Goal: Transaction & Acquisition: Purchase product/service

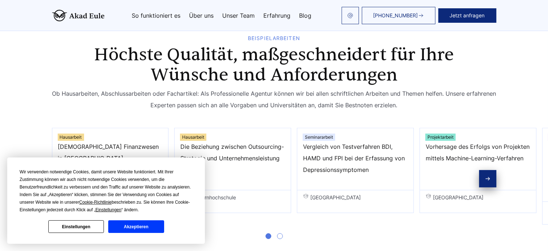
scroll to position [370, 0]
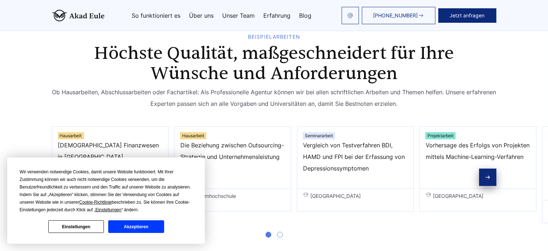
click at [152, 225] on button "Akzeptieren" at bounding box center [136, 226] width 56 height 13
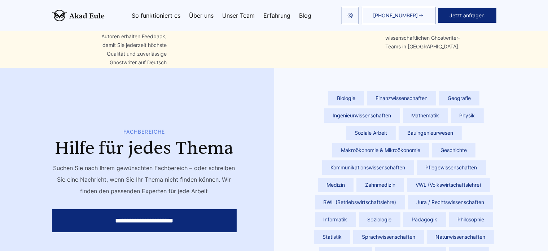
scroll to position [2471, 0]
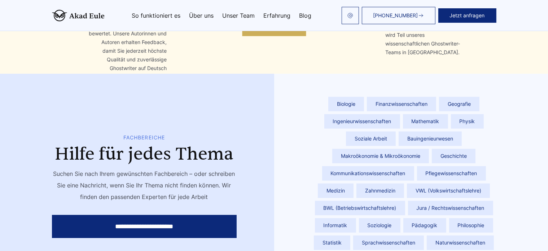
click at [400, 114] on span "Ingenieurwissenschaften" at bounding box center [363, 121] width 76 height 14
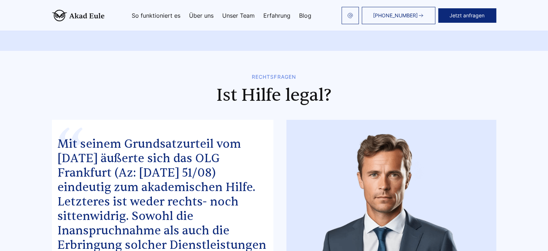
scroll to position [3286, 0]
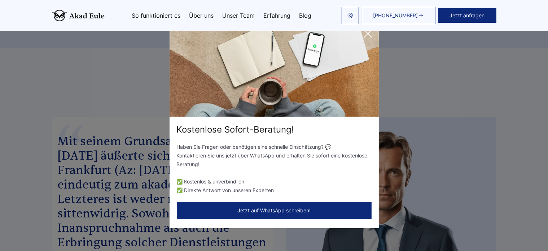
click at [367, 35] on icon at bounding box center [368, 33] width 14 height 14
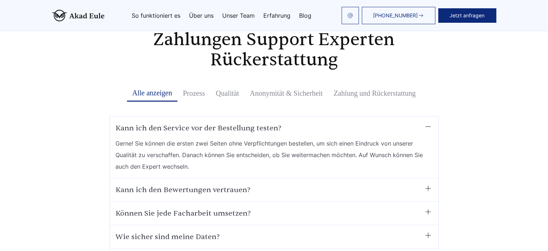
scroll to position [3622, 0]
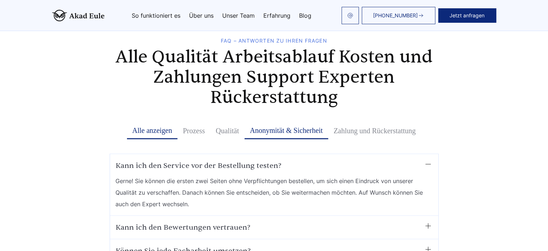
click at [252, 122] on button "Anonymität & Sicherheit" at bounding box center [287, 130] width 84 height 17
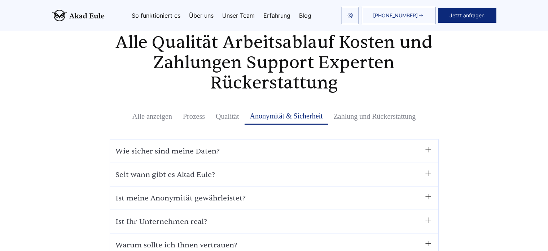
scroll to position [3640, 0]
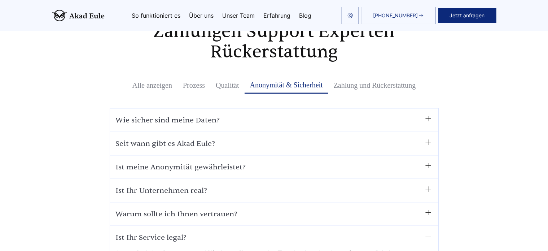
scroll to position [3668, 0]
click at [177, 231] on summary "Ist Ihr Service legal?" at bounding box center [274, 237] width 317 height 12
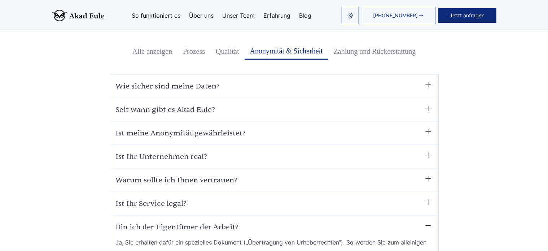
scroll to position [3706, 0]
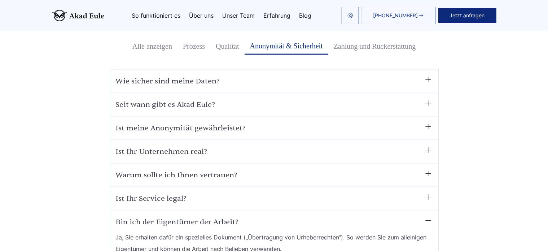
click at [168, 216] on details "Bin ich der Eigentümer der Arbeit? Ja, Sie erhalten dafür ein spezielles Dokume…" at bounding box center [274, 235] width 317 height 38
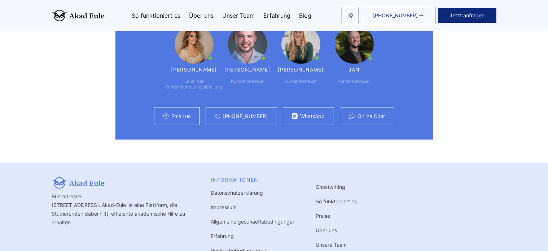
scroll to position [3994, 0]
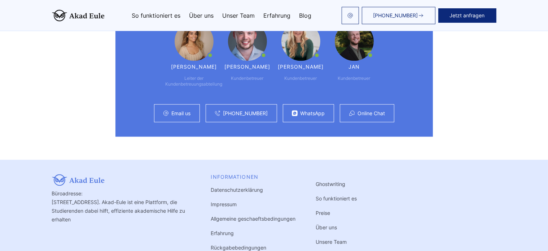
click at [316, 210] on link "Preise" at bounding box center [323, 213] width 14 height 6
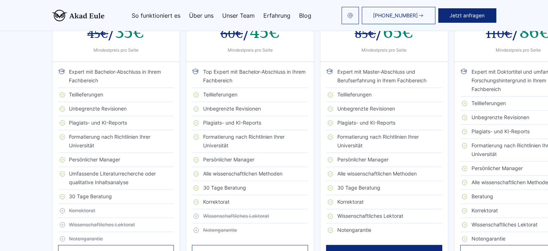
scroll to position [1364, 0]
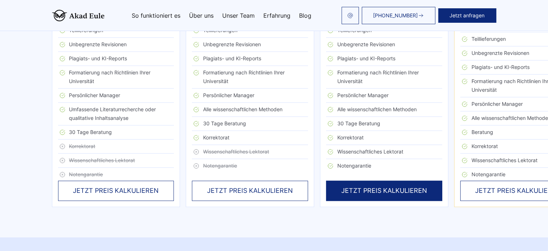
click at [230, 181] on div "JETZT PREIS KALKULIEREN" at bounding box center [250, 191] width 116 height 20
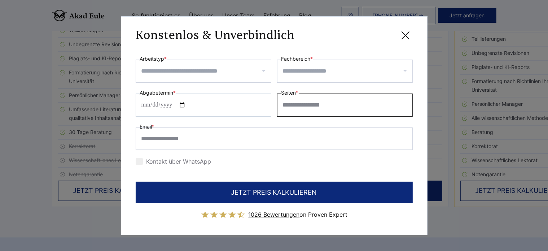
click at [404, 101] on input "*" at bounding box center [345, 105] width 136 height 23
click at [405, 100] on input "*" at bounding box center [345, 105] width 136 height 23
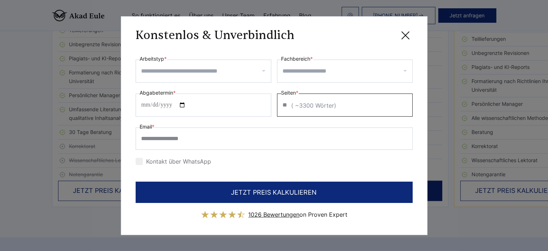
click at [405, 100] on input "**" at bounding box center [345, 105] width 136 height 23
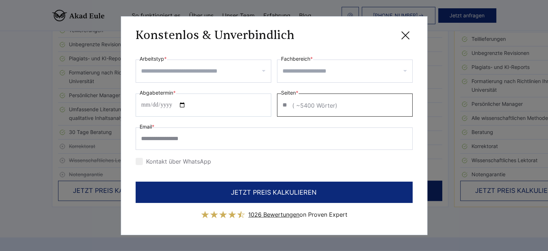
click at [405, 100] on input "**" at bounding box center [345, 105] width 136 height 23
type input "**"
click at [405, 100] on input "**" at bounding box center [345, 105] width 136 height 23
click at [260, 74] on input "Arbeitstyp *" at bounding box center [207, 71] width 130 height 12
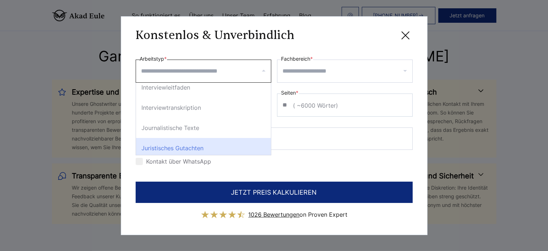
scroll to position [912, 0]
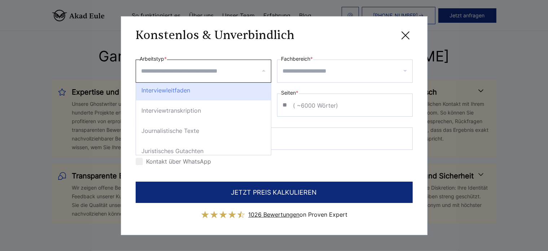
click at [202, 79] on div at bounding box center [204, 71] width 136 height 23
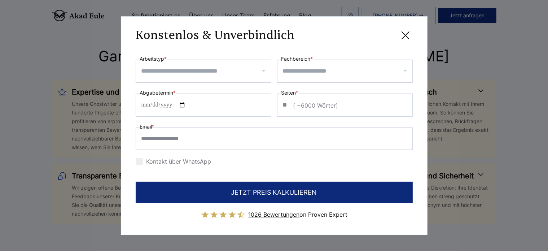
click at [199, 70] on input "Arbeitstyp *" at bounding box center [207, 71] width 130 height 12
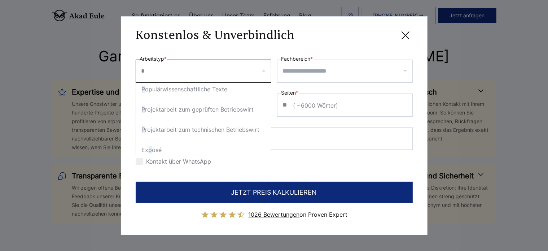
type input "**"
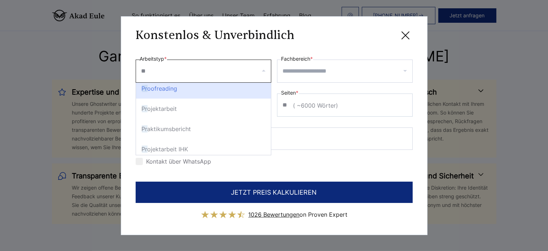
scroll to position [0, 0]
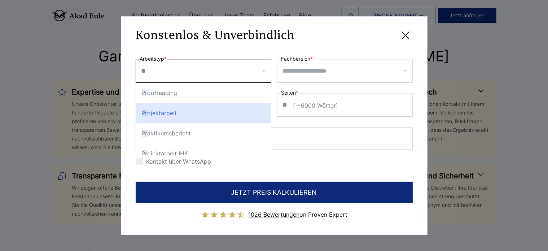
click at [192, 113] on div "Pr ojektarbeit" at bounding box center [203, 113] width 135 height 20
select select "**"
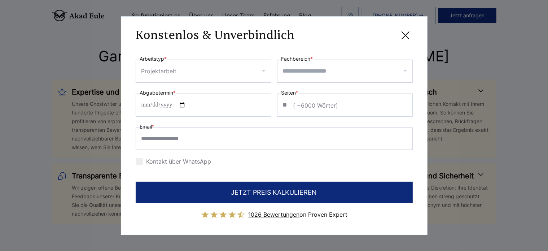
click at [303, 69] on input "Fachbereich *" at bounding box center [348, 71] width 130 height 12
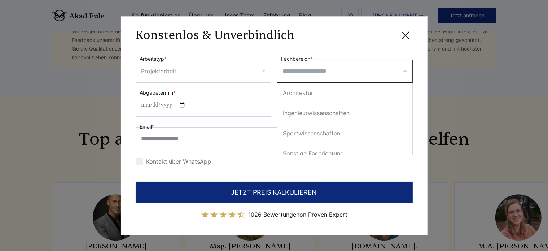
scroll to position [162, 0]
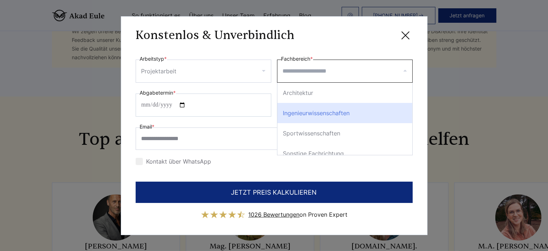
click at [321, 112] on div "Ingenieurwissenschaften" at bounding box center [345, 113] width 135 height 20
select select "**"
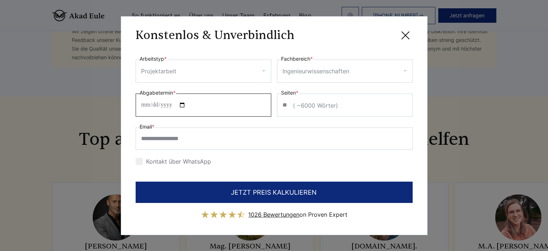
click at [175, 104] on input "Abgabetermin *" at bounding box center [204, 105] width 136 height 23
